Goal: Navigation & Orientation: Find specific page/section

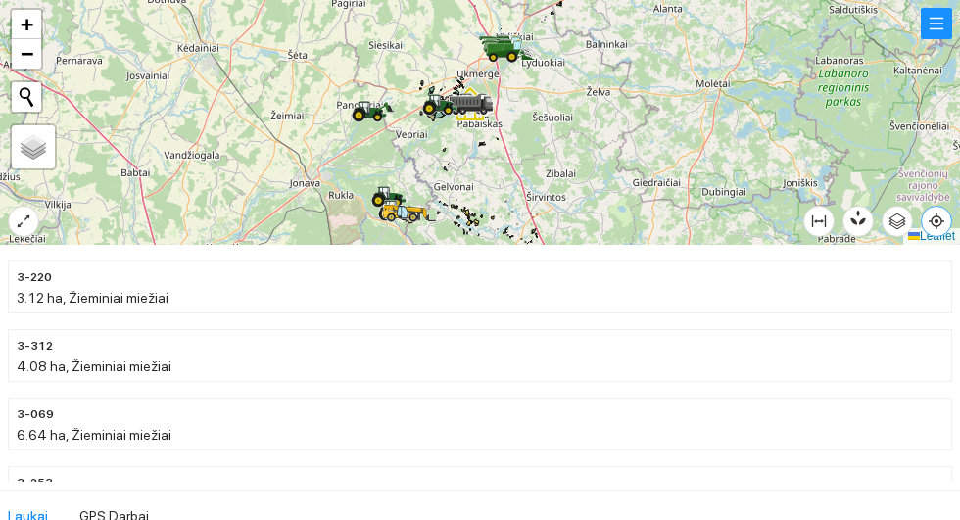
click at [939, 223] on icon "aim" at bounding box center [937, 221] width 4 height 4
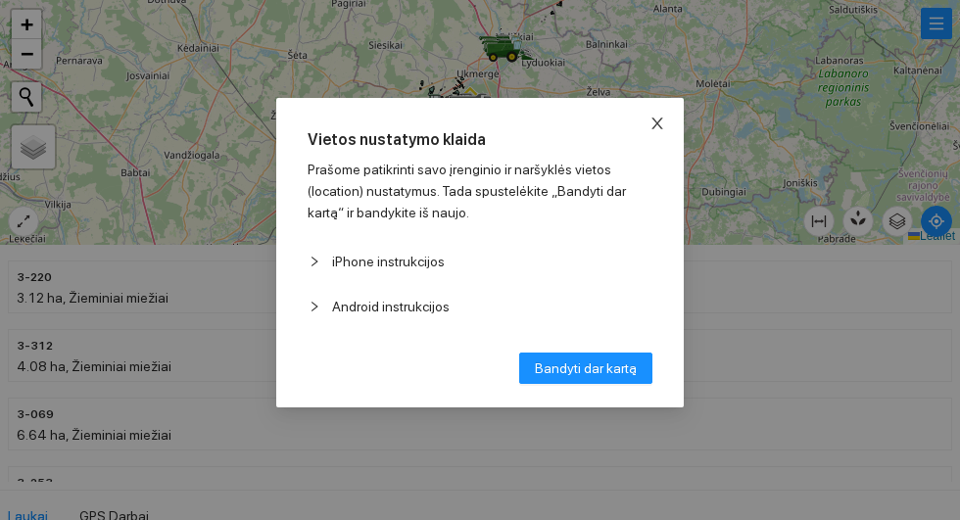
click at [663, 131] on icon "close" at bounding box center [658, 124] width 16 height 16
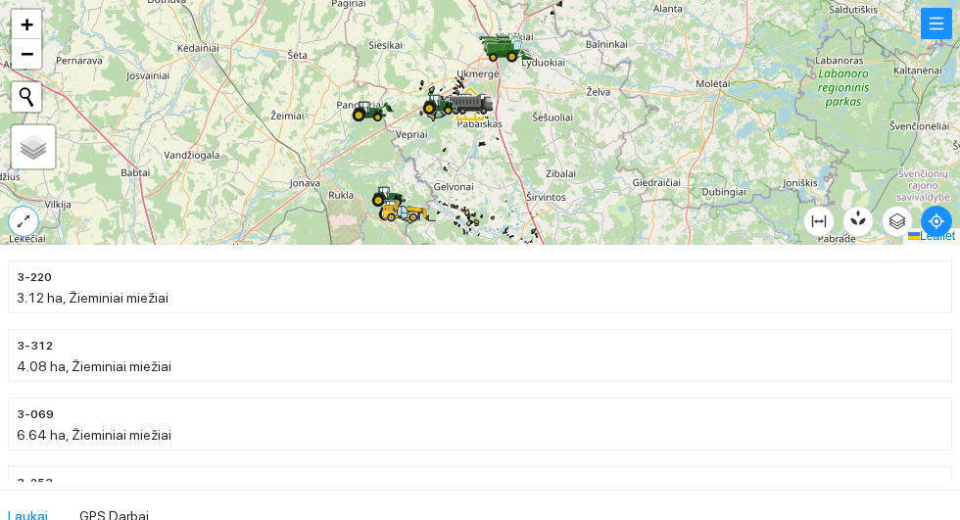
click at [16, 228] on icon "expand-alt" at bounding box center [24, 222] width 16 height 16
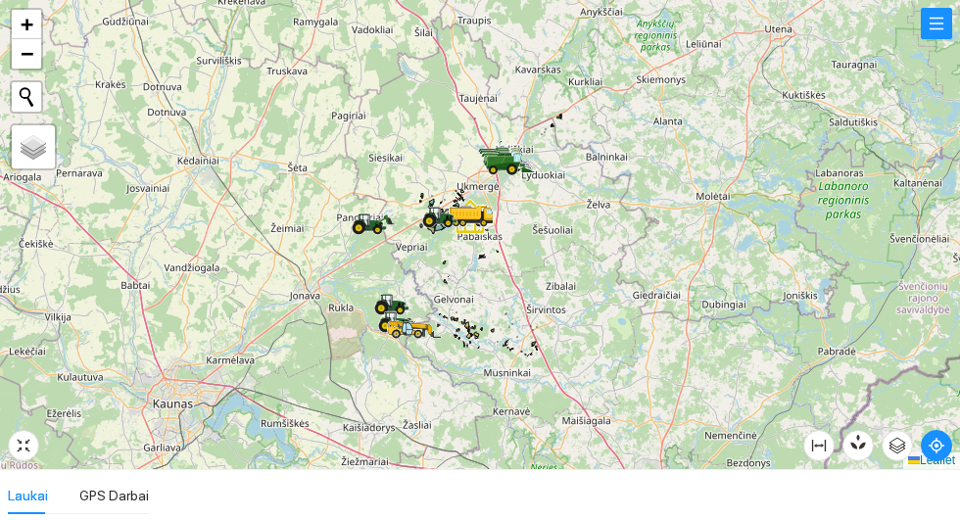
click at [514, 85] on div at bounding box center [480, 234] width 960 height 469
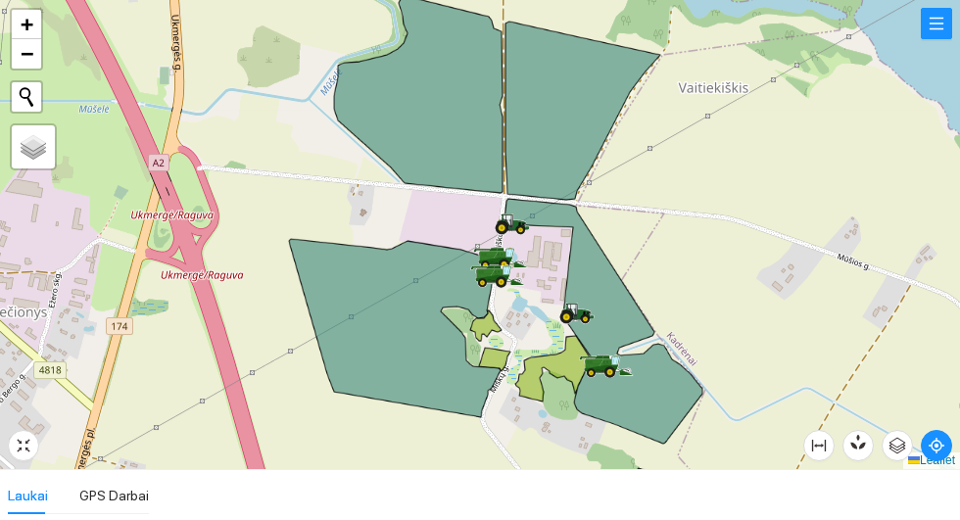
click at [381, 322] on icon at bounding box center [395, 328] width 212 height 178
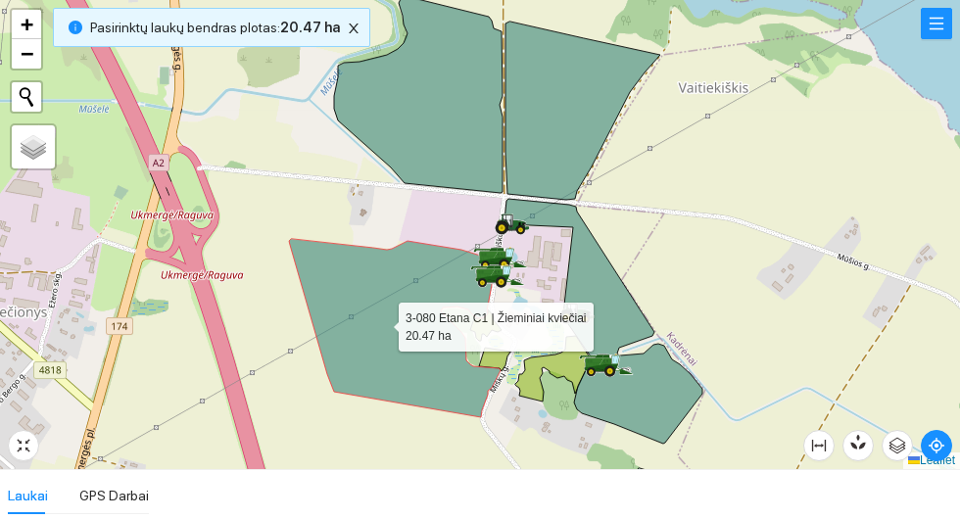
scroll to position [11354, 0]
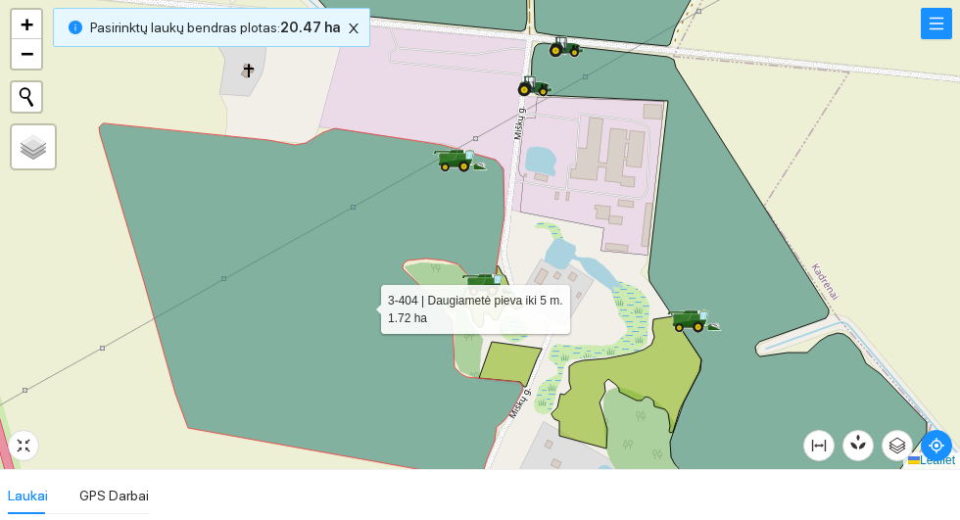
click at [56, 308] on div at bounding box center [480, 234] width 960 height 469
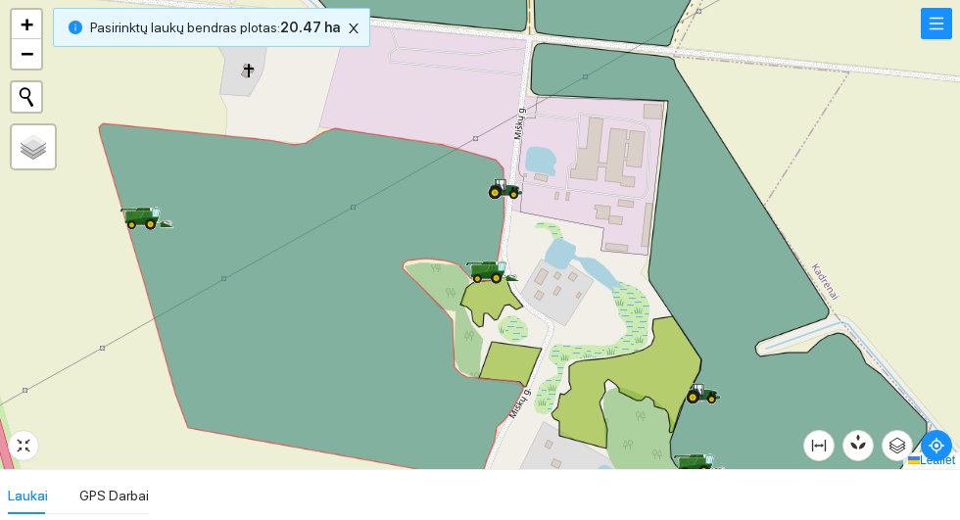
scroll to position [11354, 0]
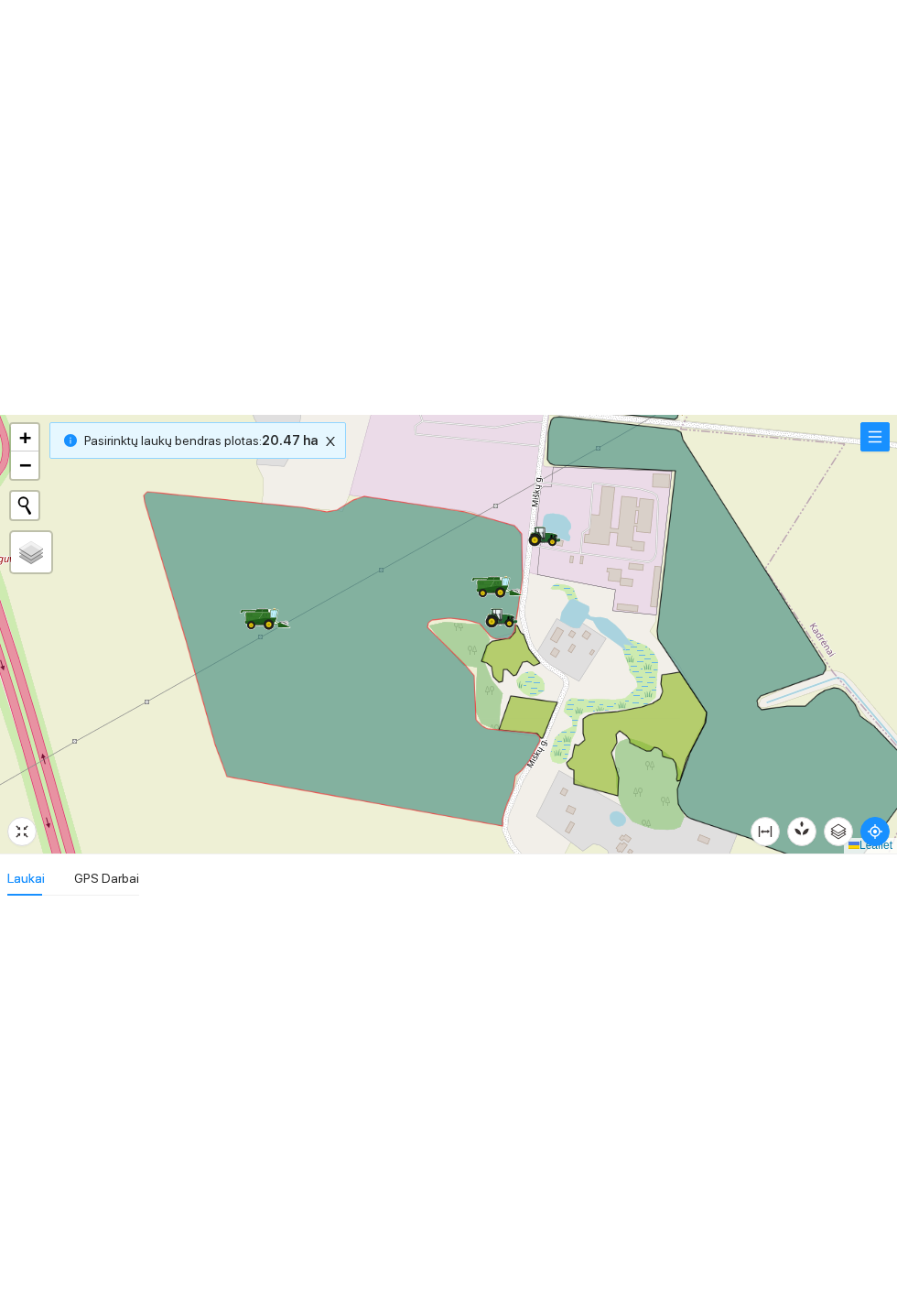
scroll to position [10612, 0]
